Goal: Task Accomplishment & Management: Use online tool/utility

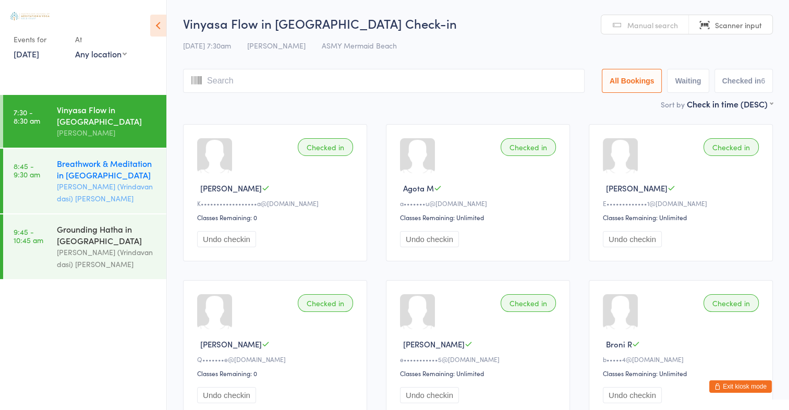
click at [98, 174] on div "Breathwork & Meditation in [GEOGRAPHIC_DATA]" at bounding box center [107, 168] width 101 height 23
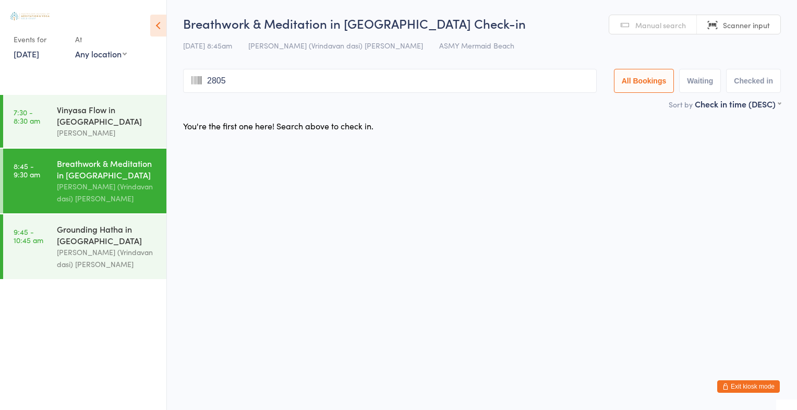
type input "2805"
click at [100, 243] on div "Grounding Hatha in [GEOGRAPHIC_DATA]" at bounding box center [107, 234] width 101 height 23
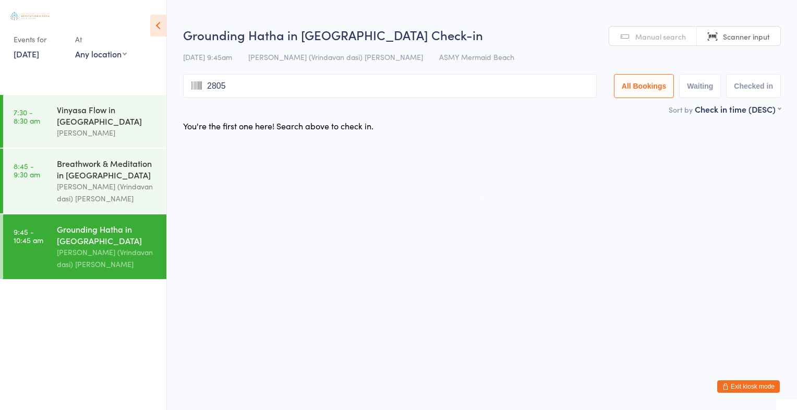
type input "2805"
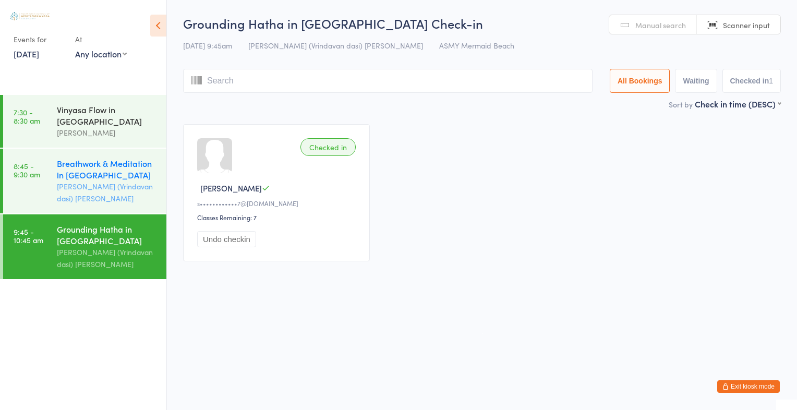
click at [109, 164] on div "Breathwork & Meditation in [GEOGRAPHIC_DATA]" at bounding box center [107, 168] width 101 height 23
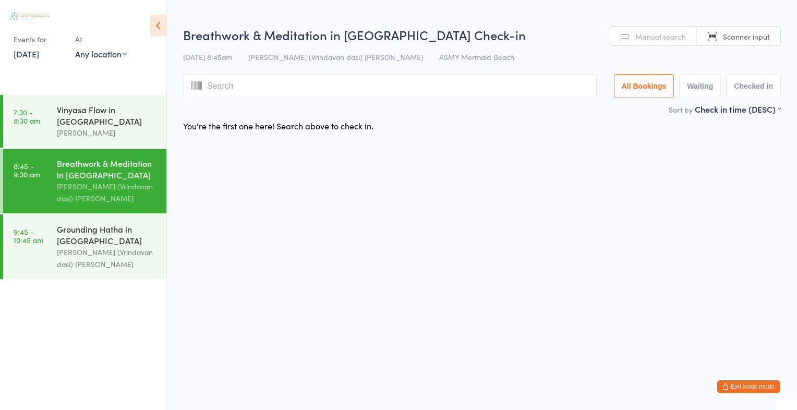
click at [648, 39] on span "Manual search" at bounding box center [660, 36] width 51 height 10
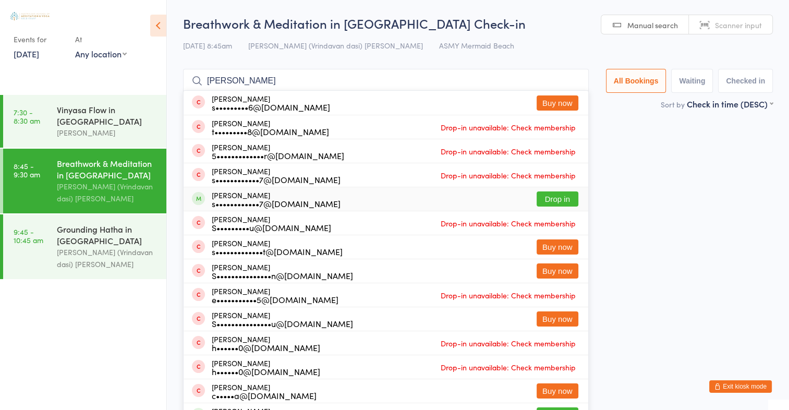
type input "[PERSON_NAME]"
click at [552, 199] on button "Drop in" at bounding box center [558, 198] width 42 height 15
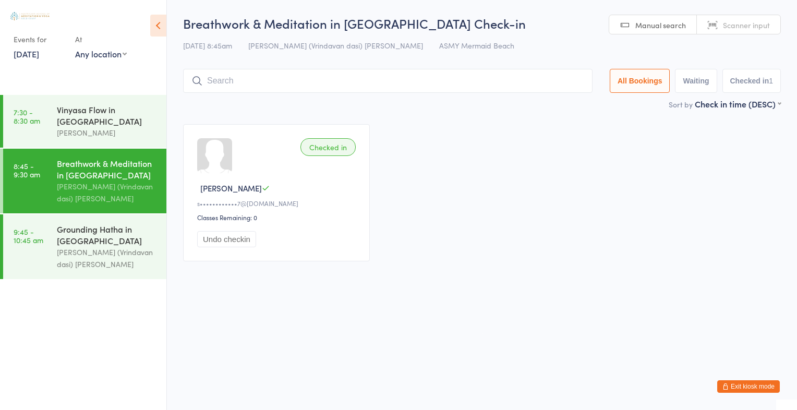
click at [770, 31] on link "Scanner input" at bounding box center [738, 25] width 83 height 20
type input "2826"
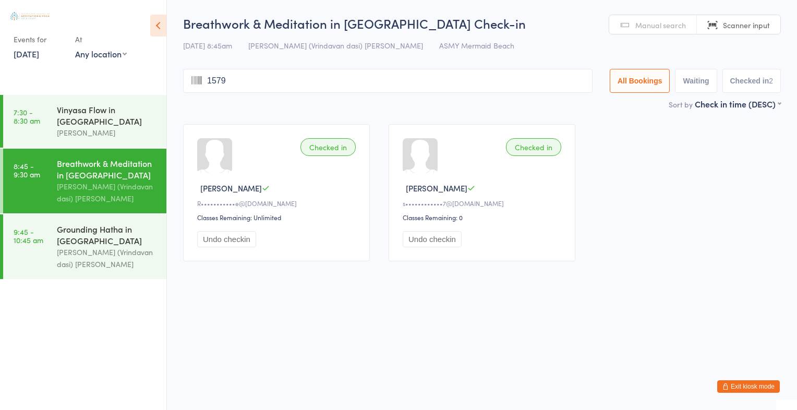
type input "1579"
